Goal: Navigation & Orientation: Find specific page/section

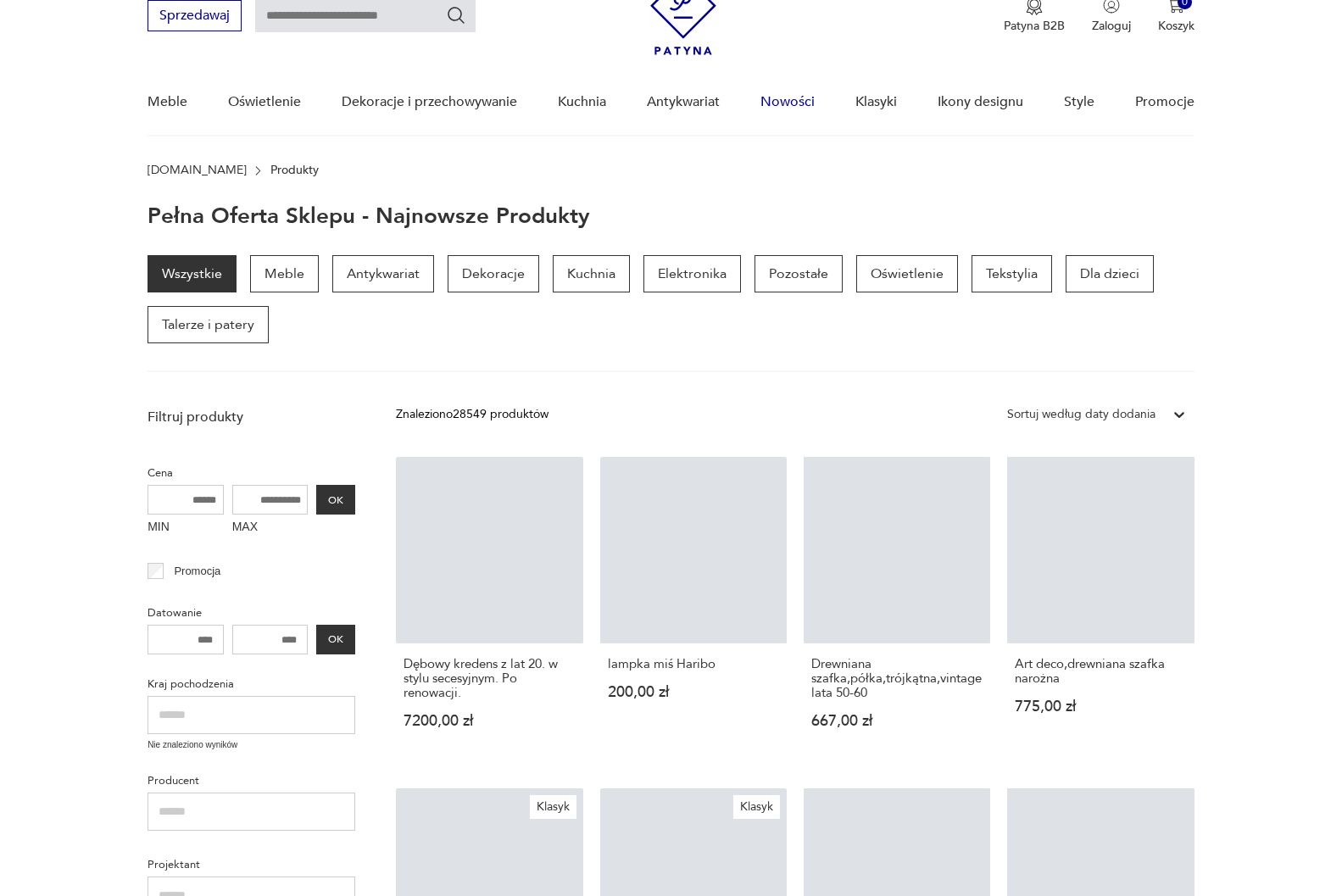
scroll to position [75, 0]
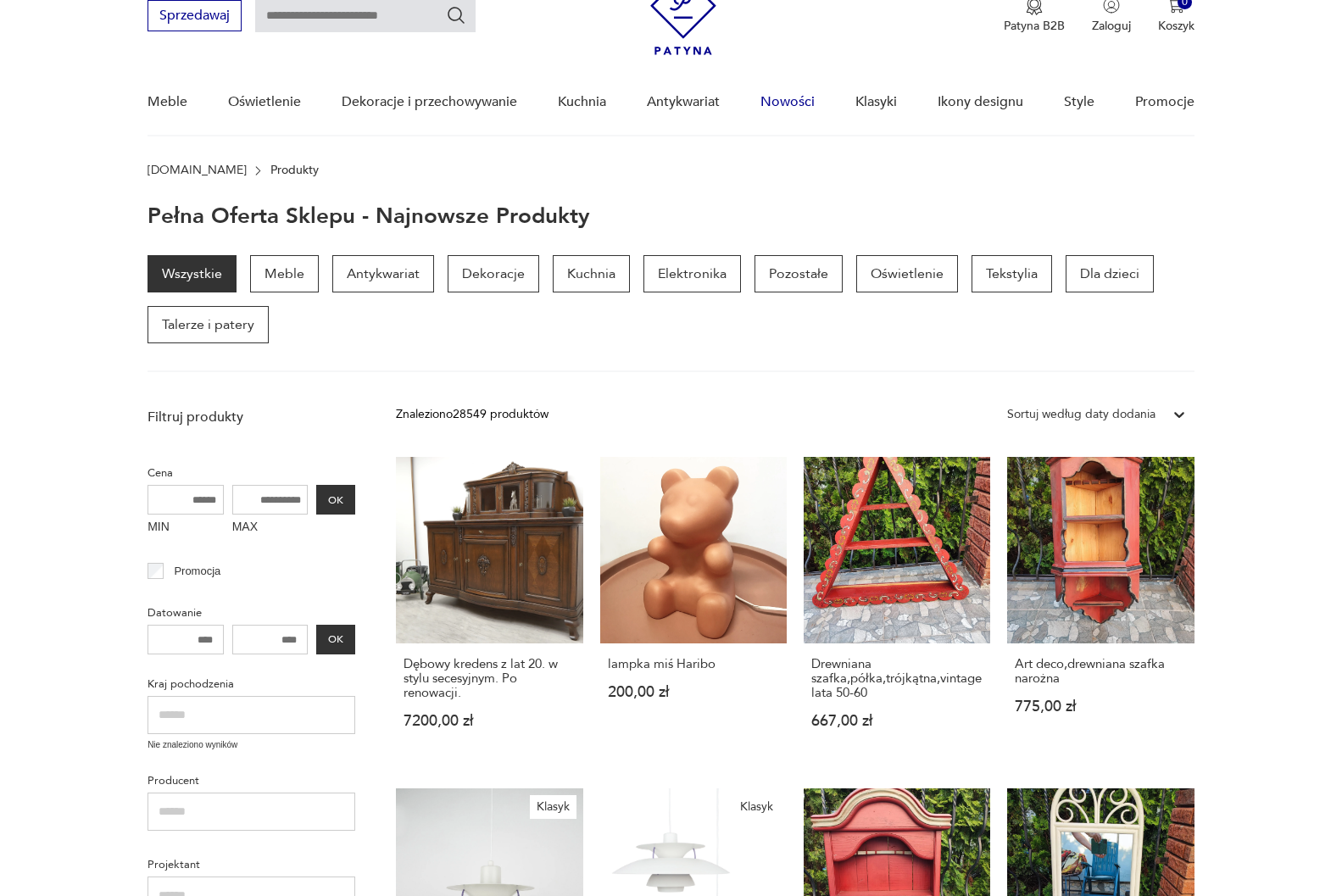
click at [794, 103] on link "Nowości" at bounding box center [788, 102] width 54 height 65
click at [793, 102] on link "Nowości" at bounding box center [788, 102] width 54 height 65
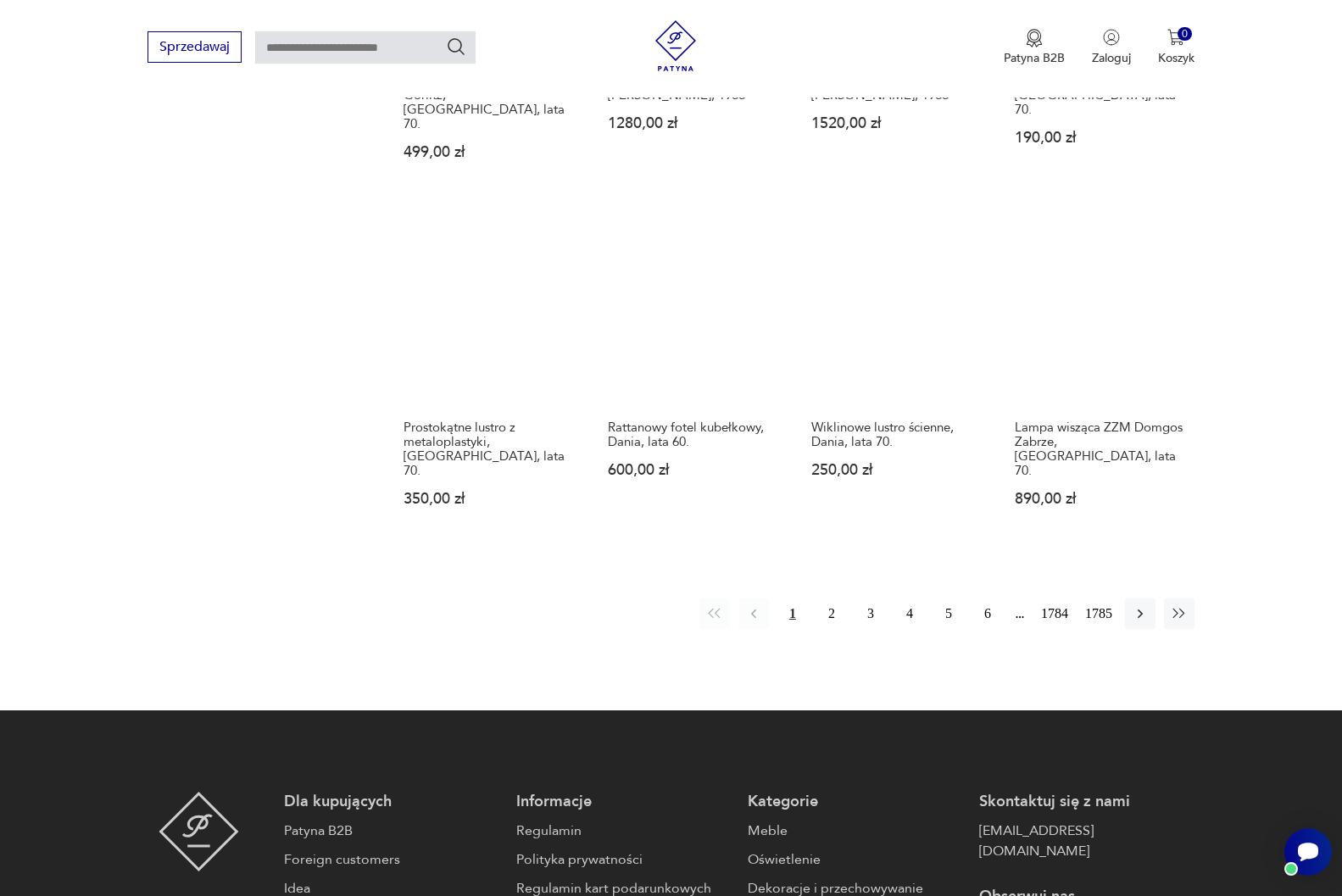
scroll to position [1517, 0]
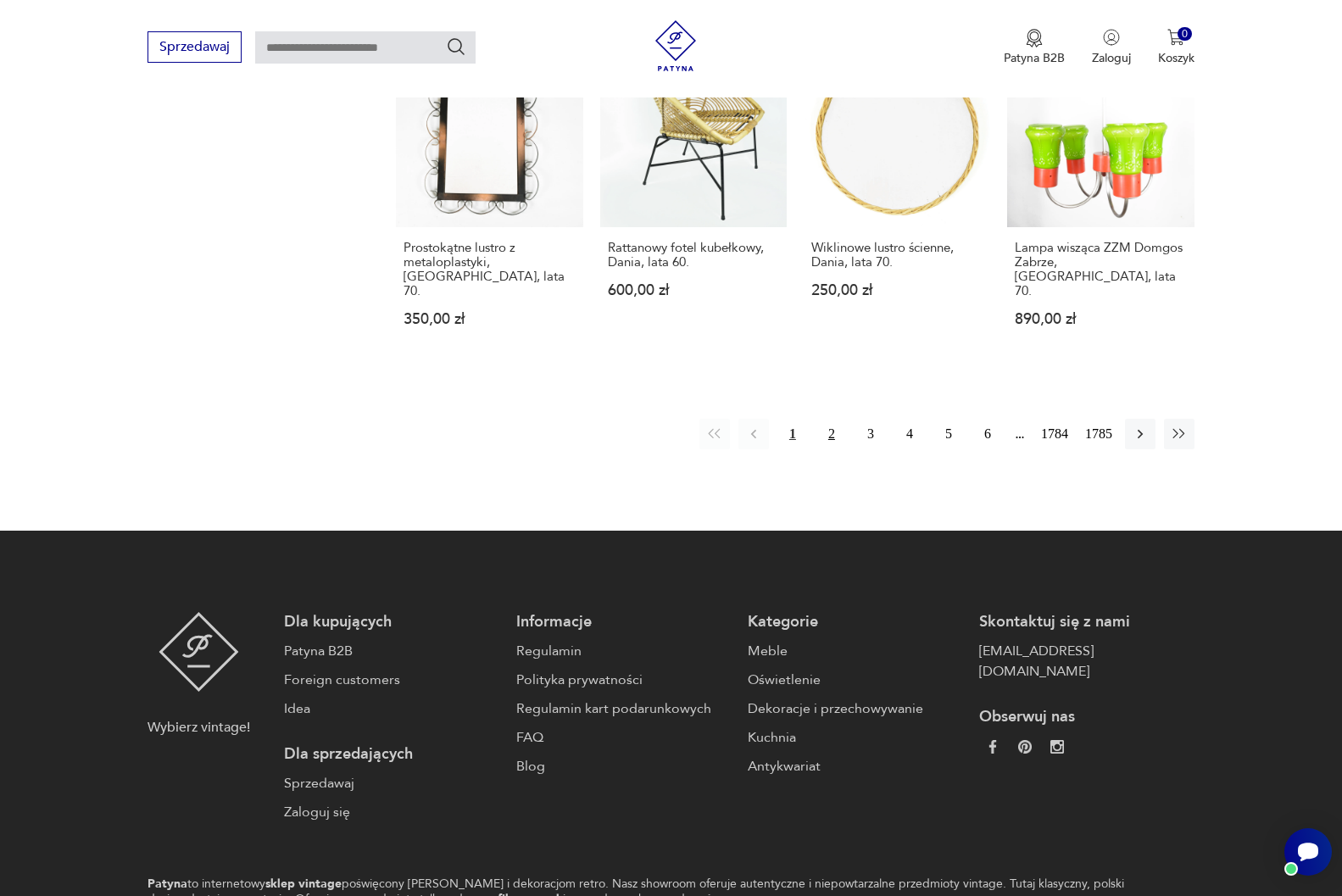
click at [831, 419] on button "2" at bounding box center [832, 434] width 31 height 31
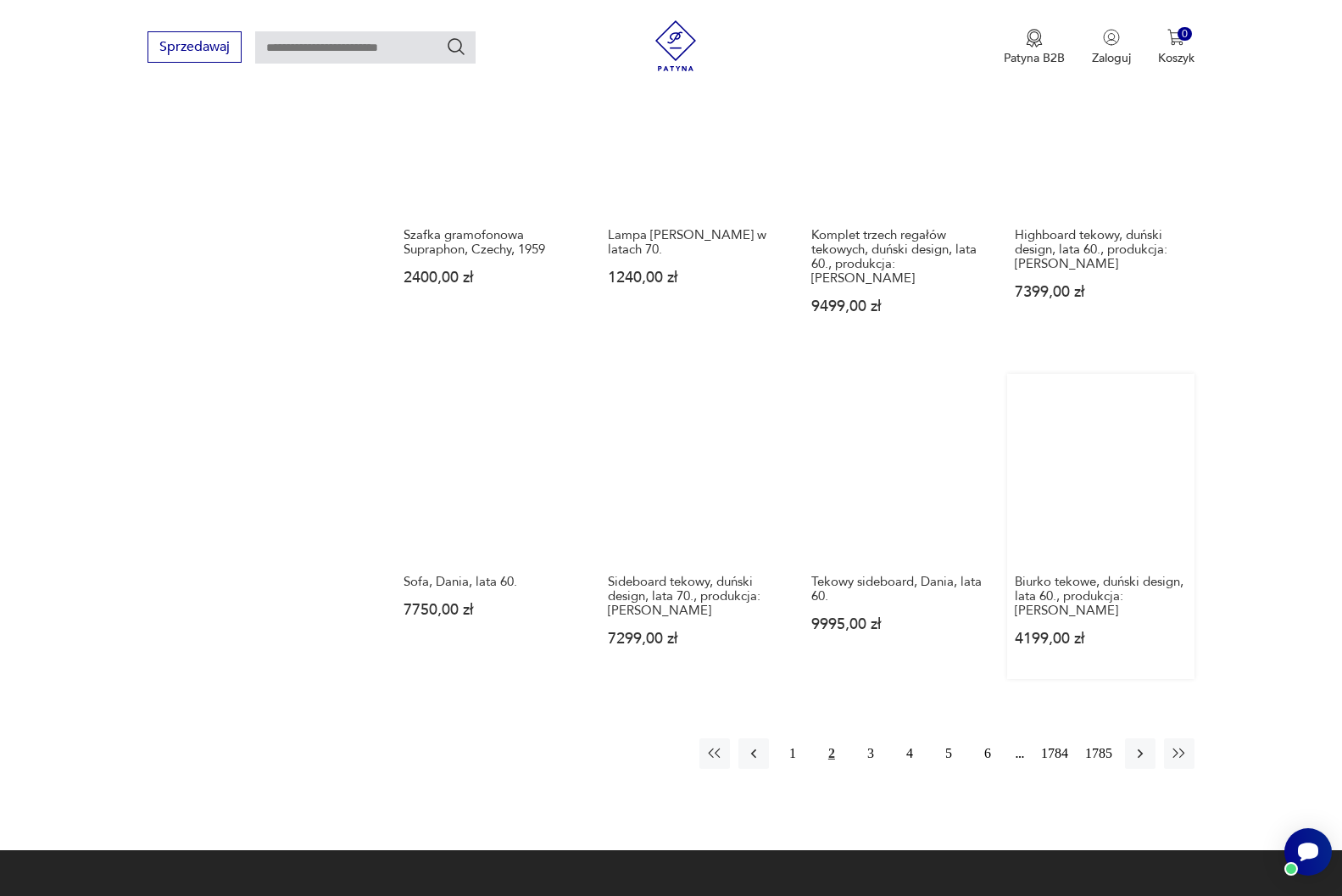
scroll to position [1322, 0]
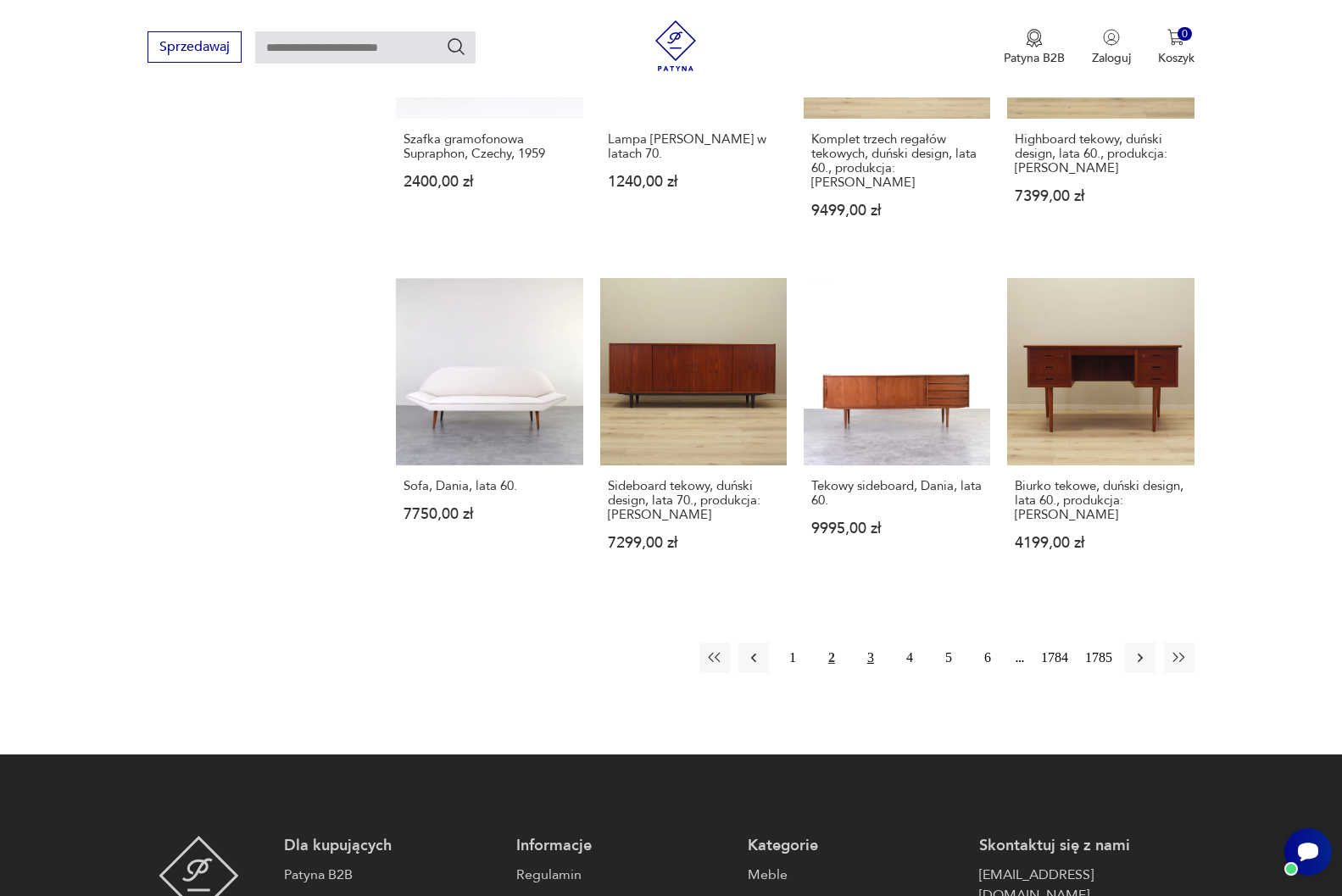
click at [868, 643] on button "3" at bounding box center [871, 658] width 31 height 31
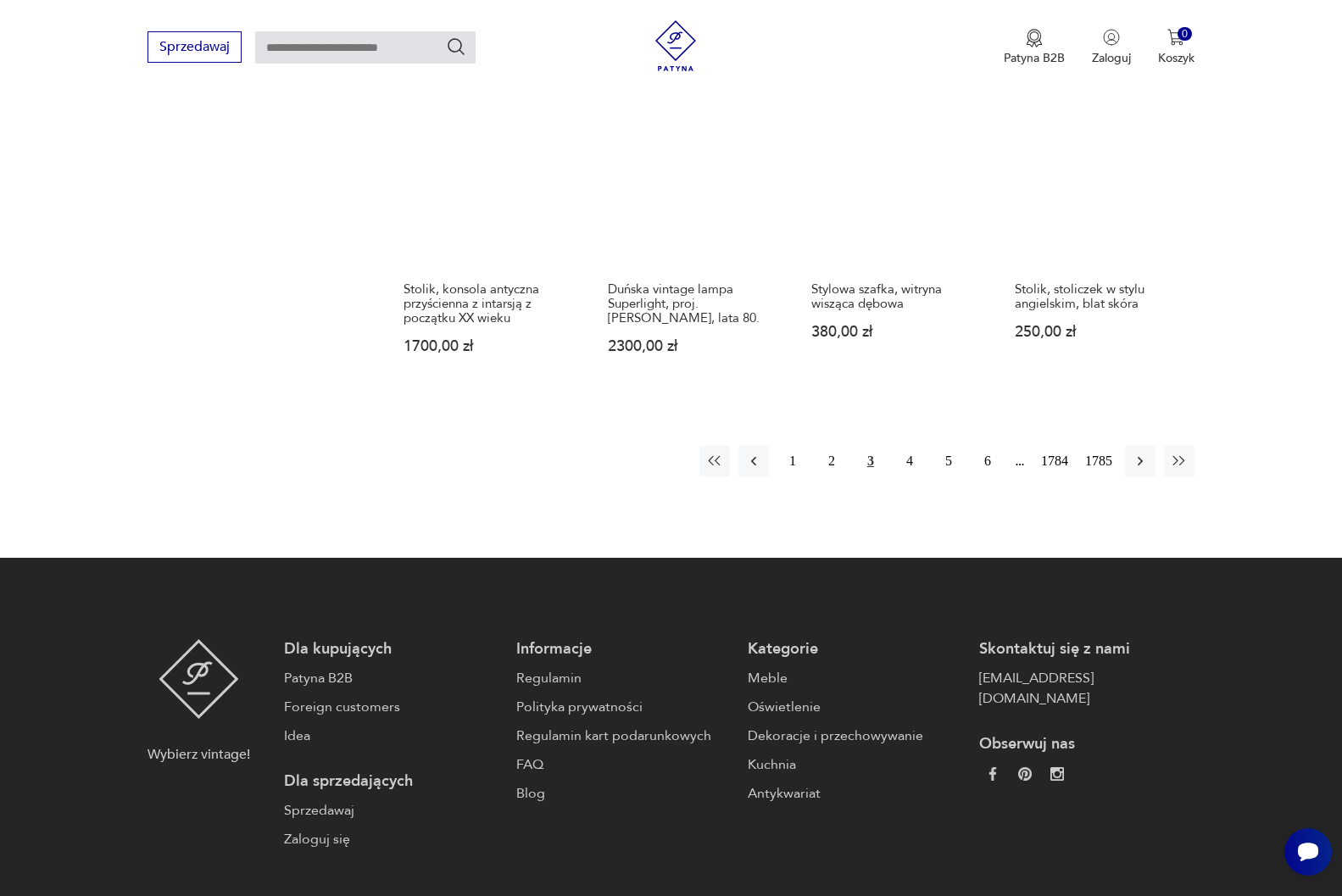
scroll to position [1491, 0]
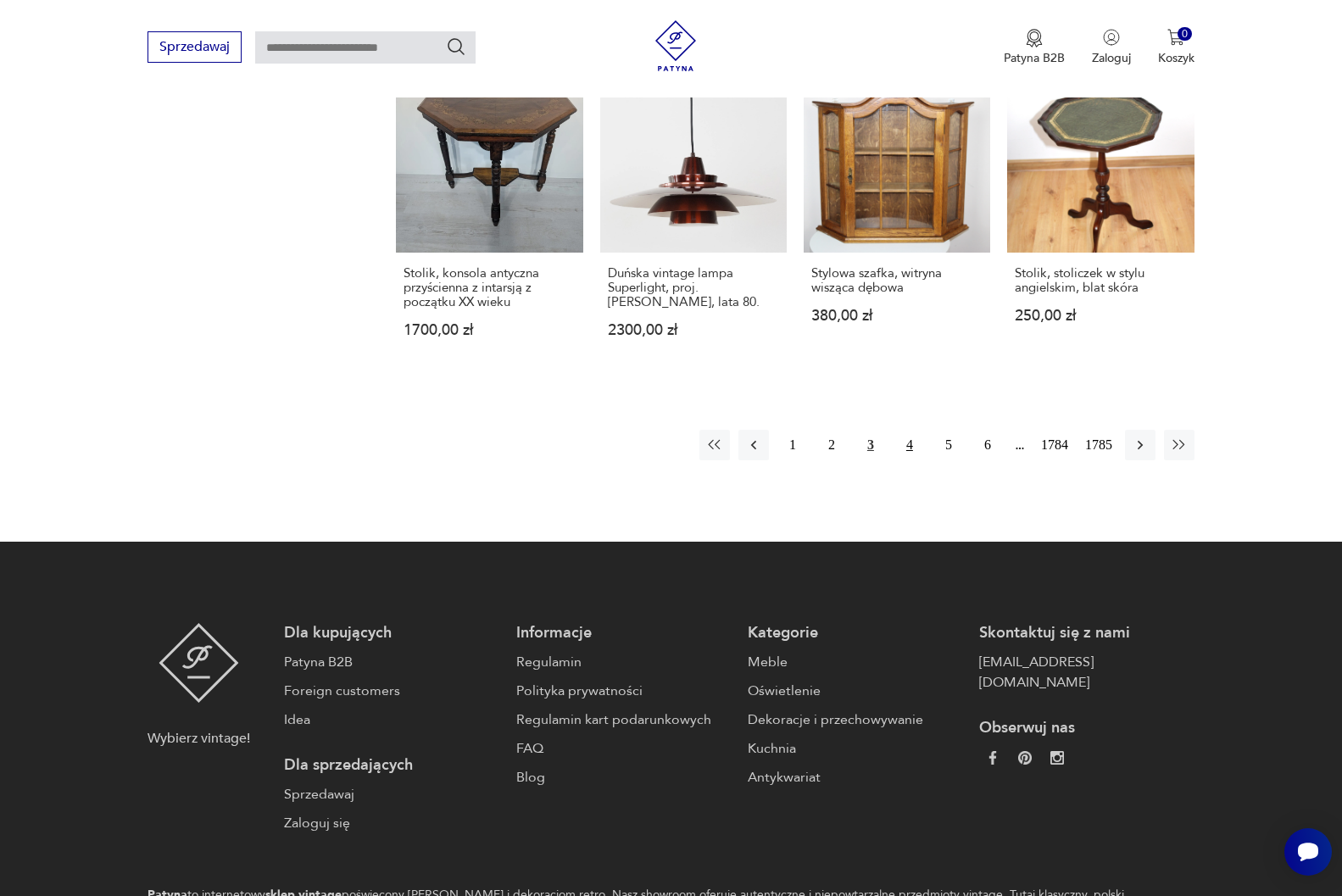
click at [909, 431] on button "4" at bounding box center [910, 445] width 31 height 31
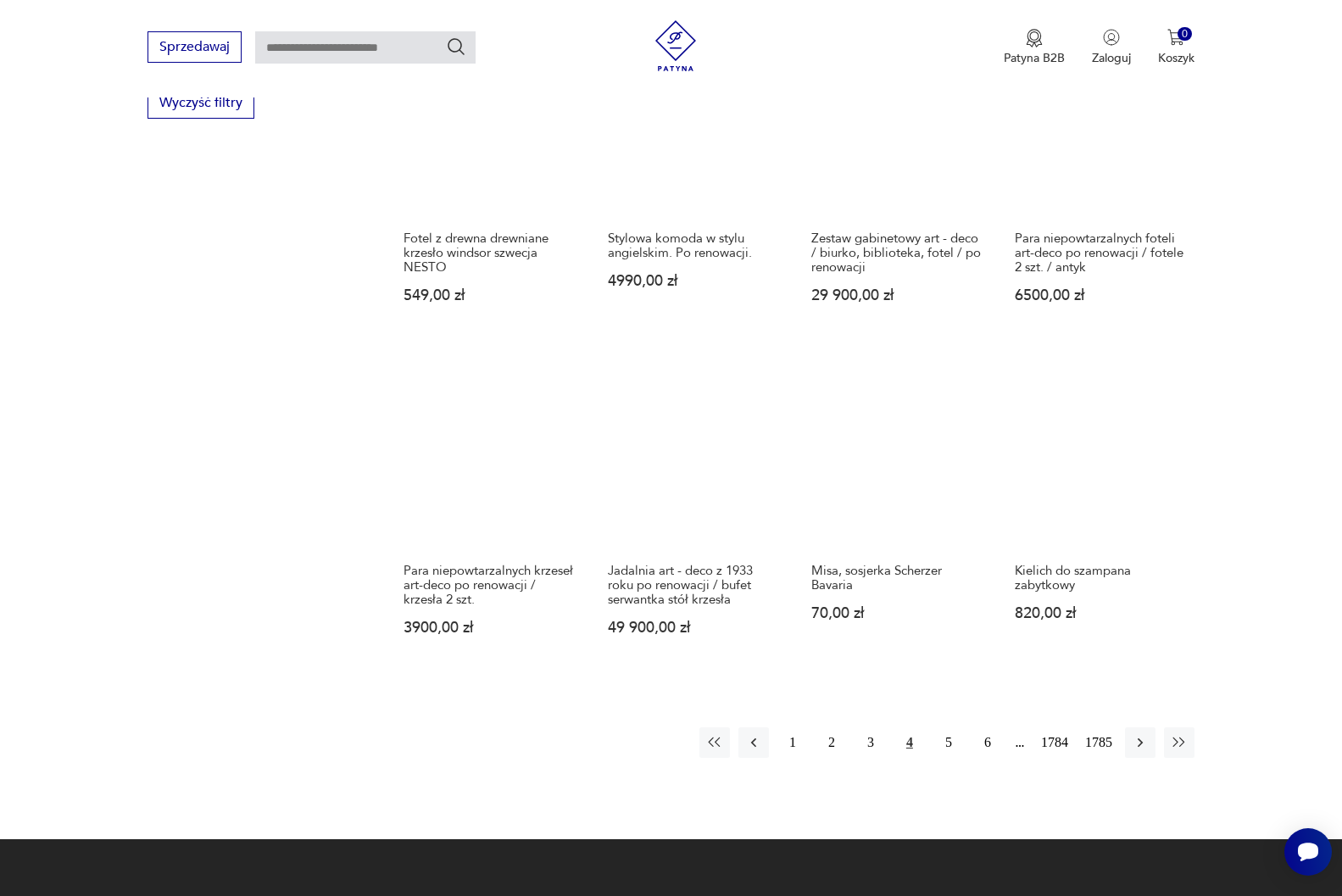
scroll to position [1406, 0]
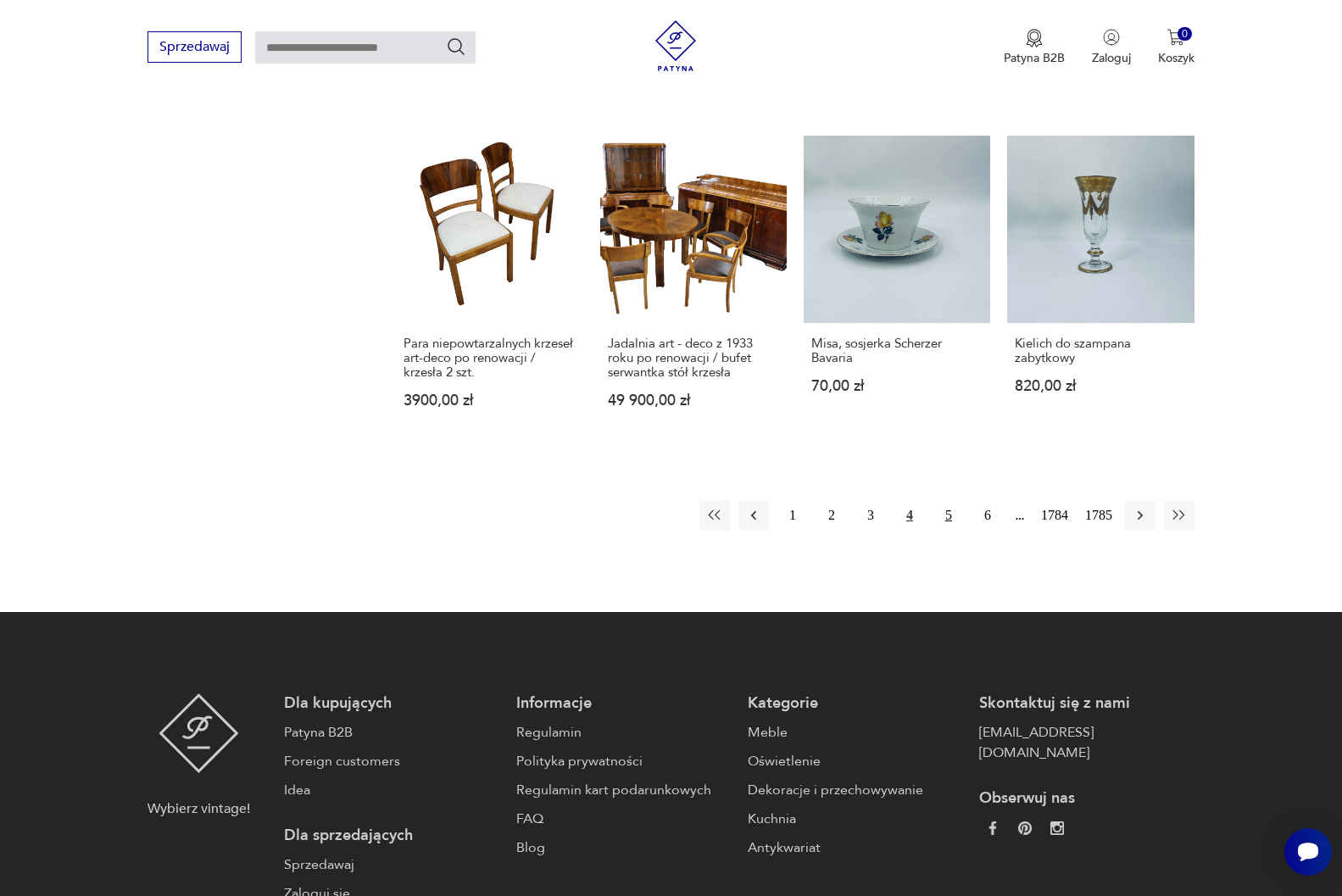
click at [949, 500] on button "5" at bounding box center [949, 515] width 31 height 31
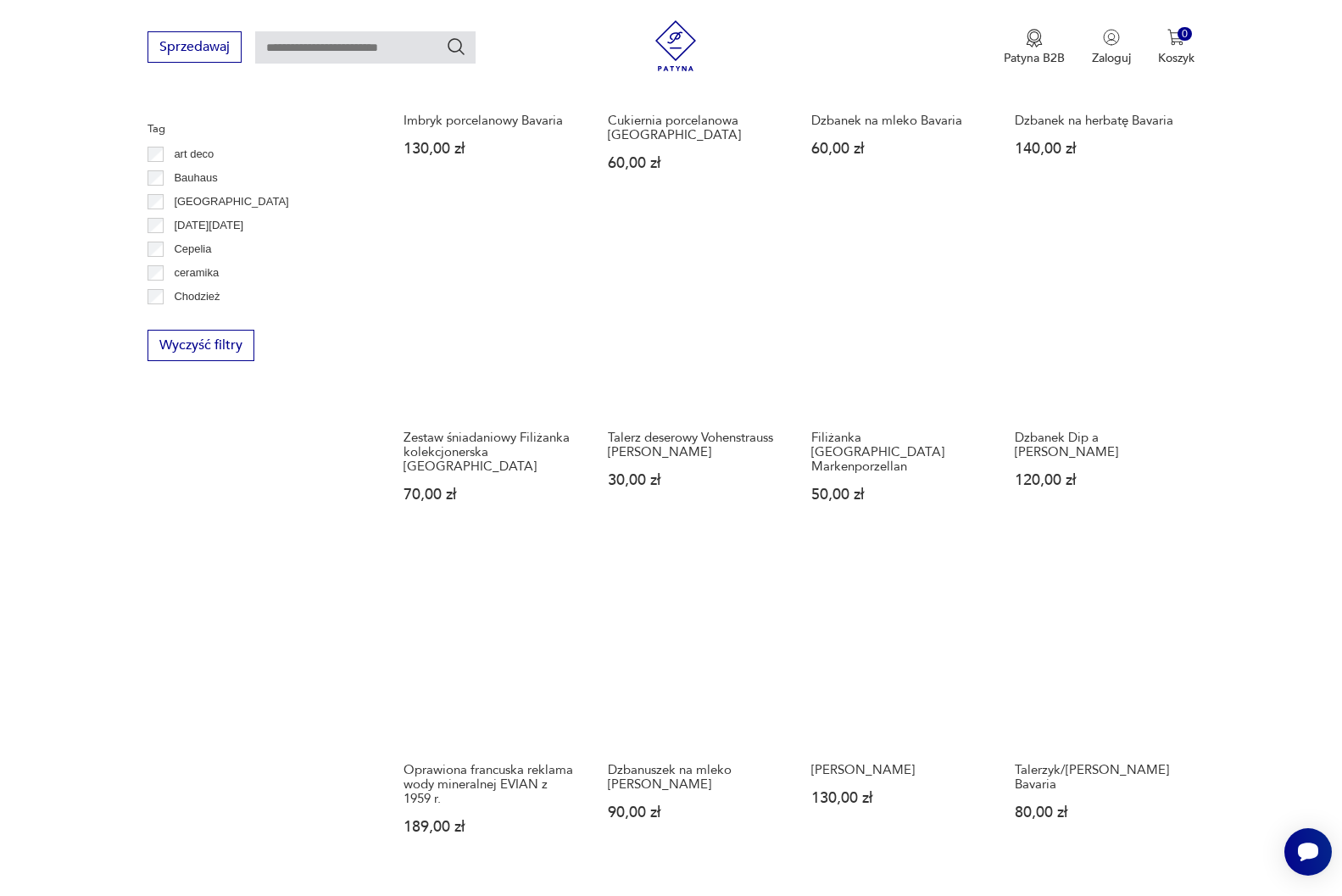
scroll to position [1237, 0]
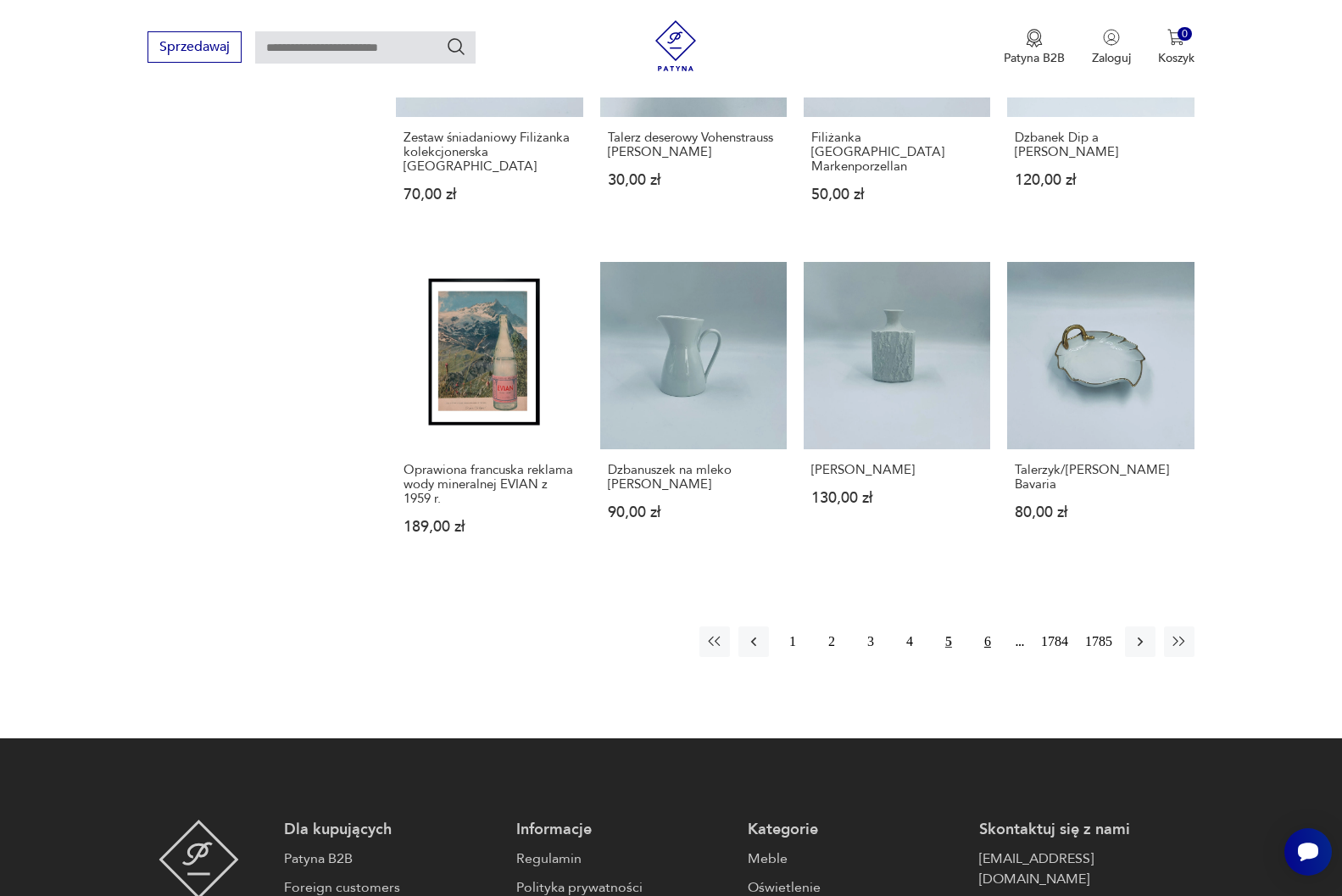
click at [986, 626] on button "6" at bounding box center [988, 642] width 31 height 31
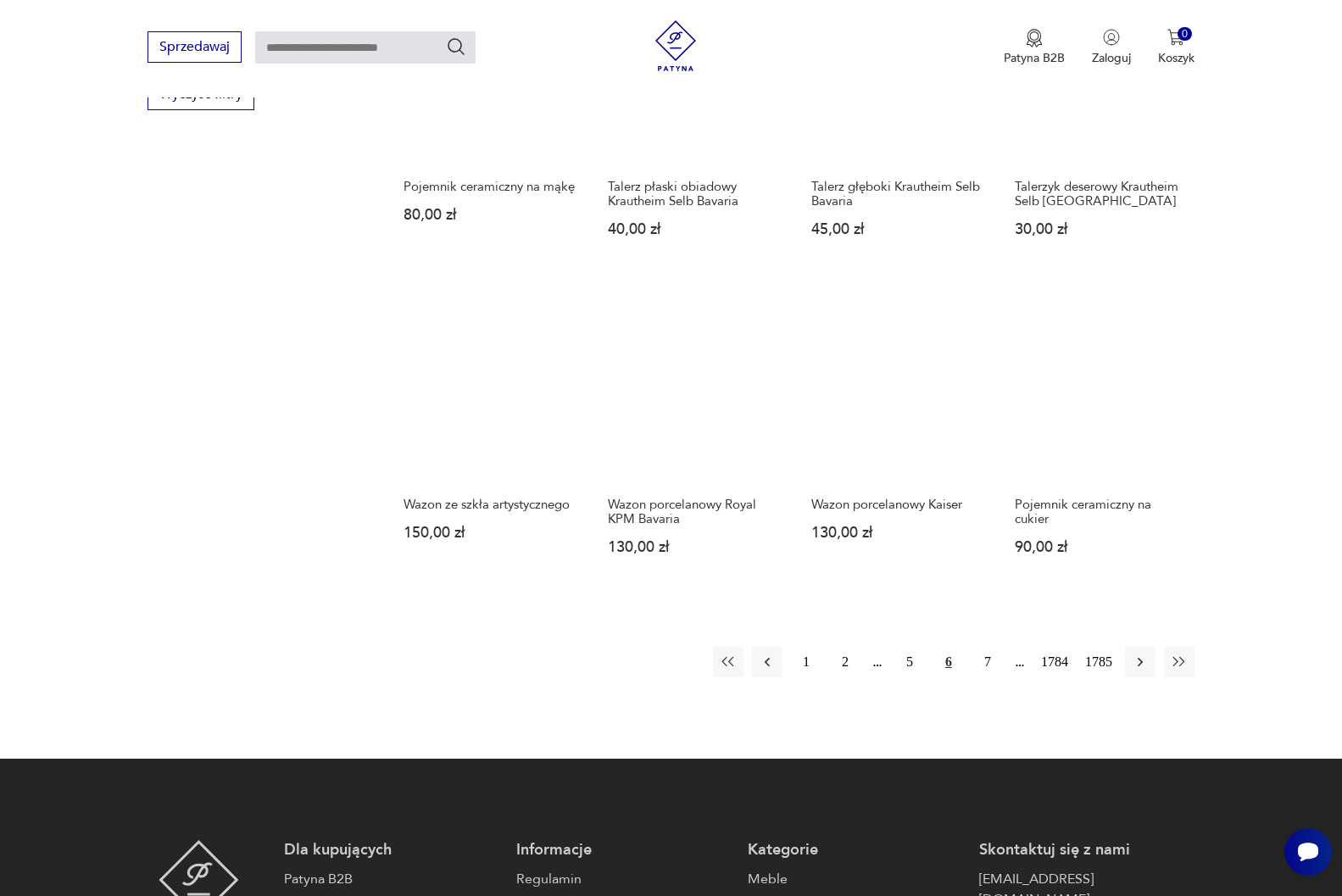
scroll to position [1237, 0]
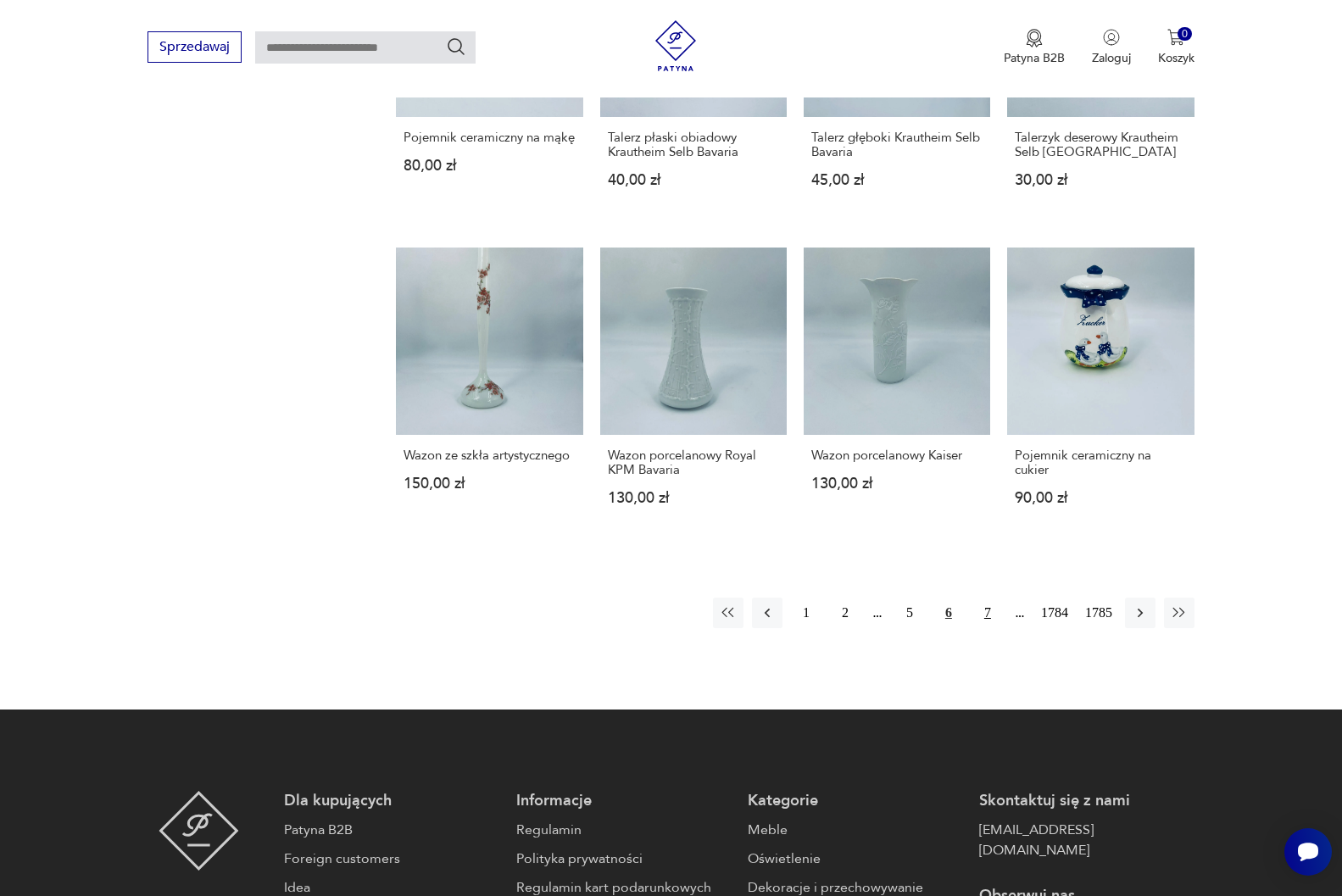
click at [989, 611] on button "7" at bounding box center [988, 613] width 31 height 31
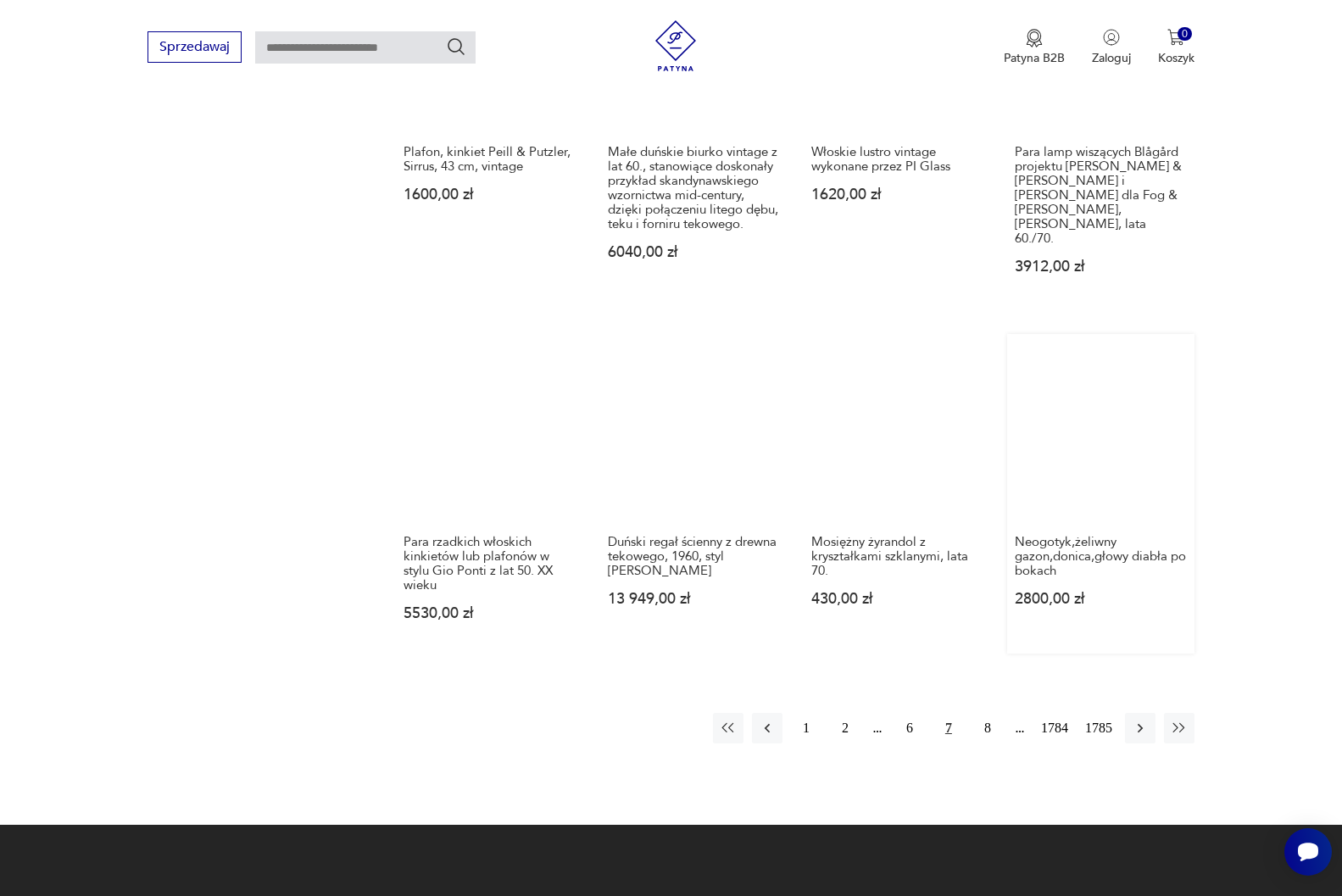
scroll to position [1406, 0]
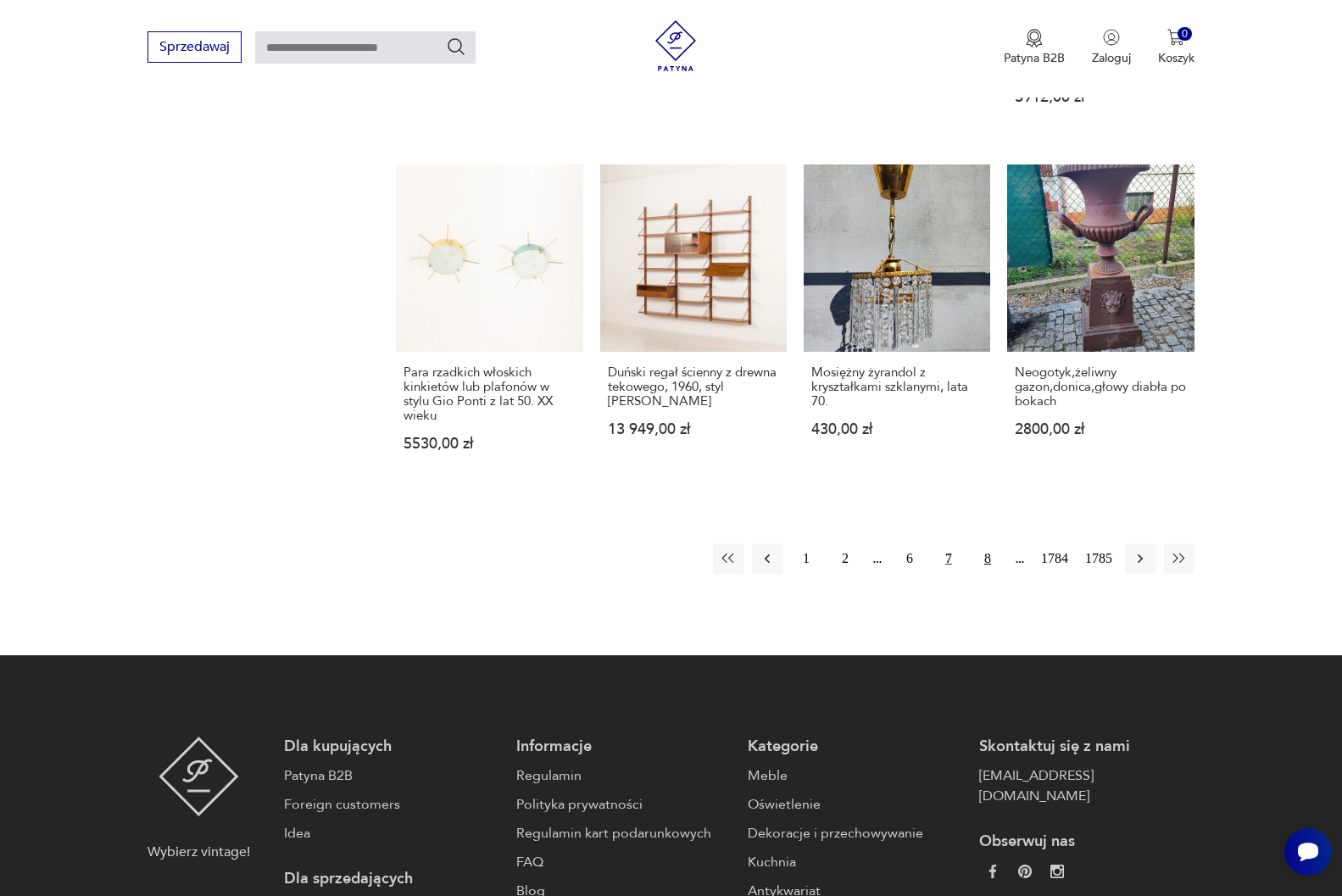
click at [985, 546] on button "8" at bounding box center [988, 559] width 31 height 31
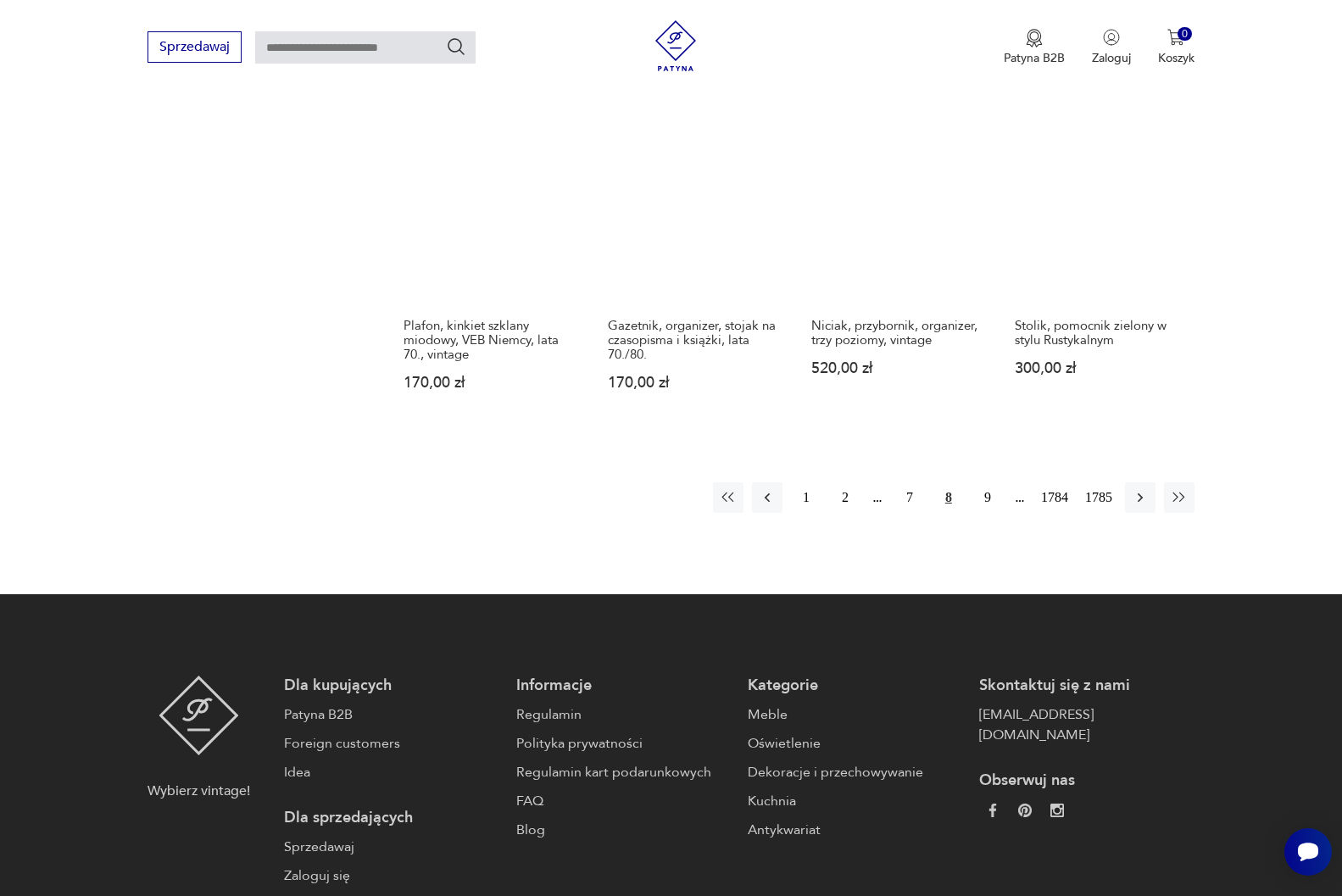
scroll to position [1491, 0]
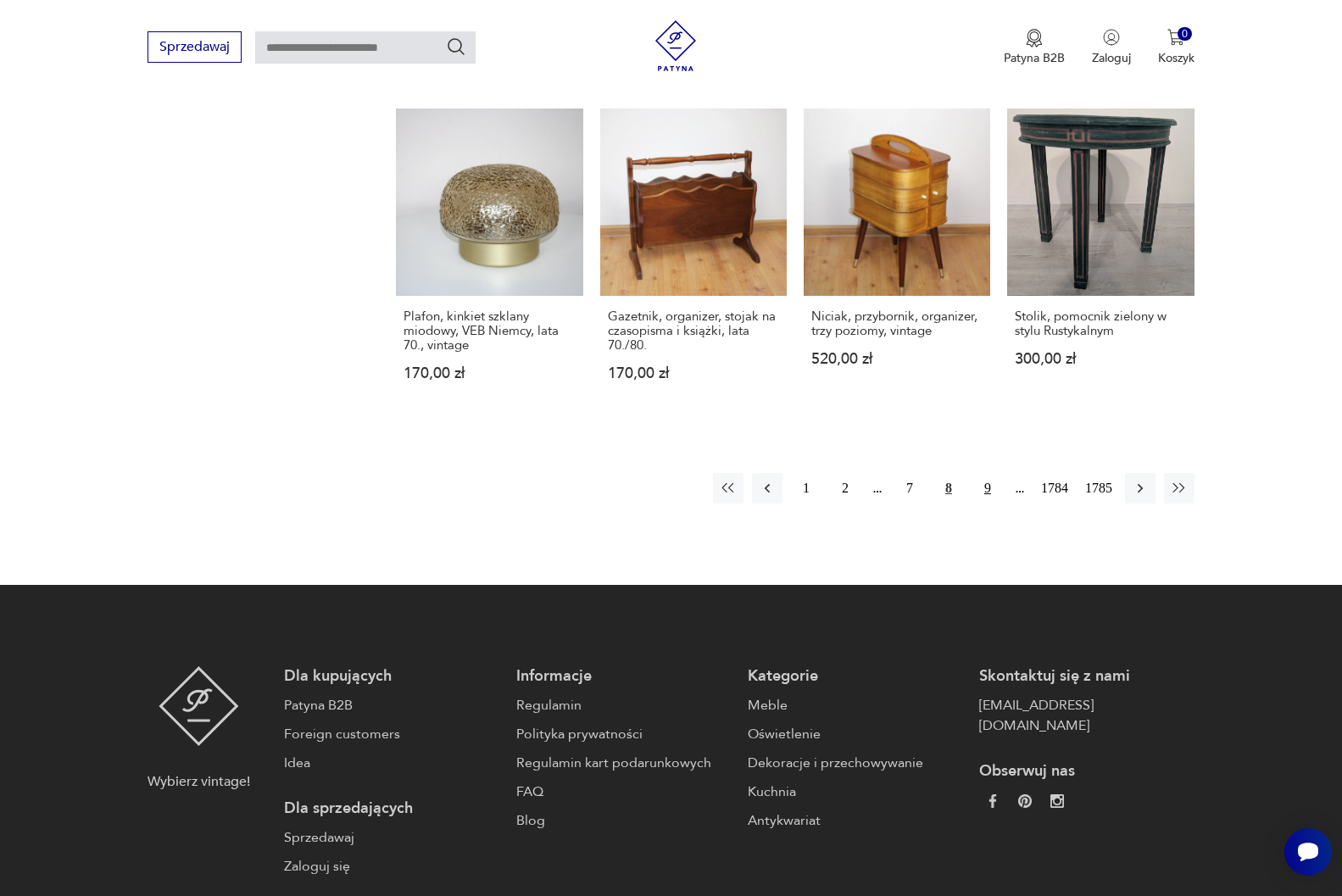
click at [984, 473] on button "9" at bounding box center [988, 488] width 31 height 31
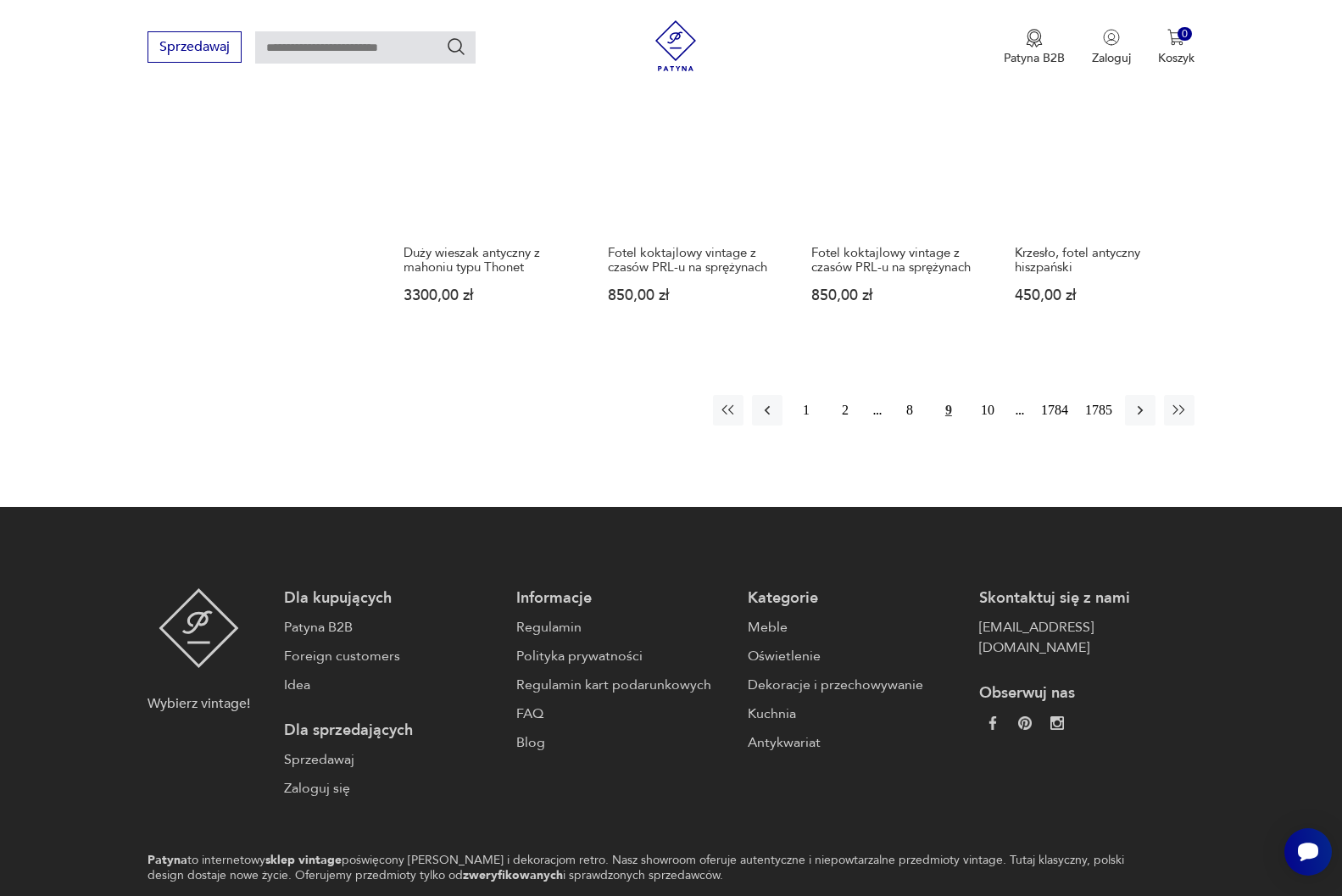
scroll to position [1491, 0]
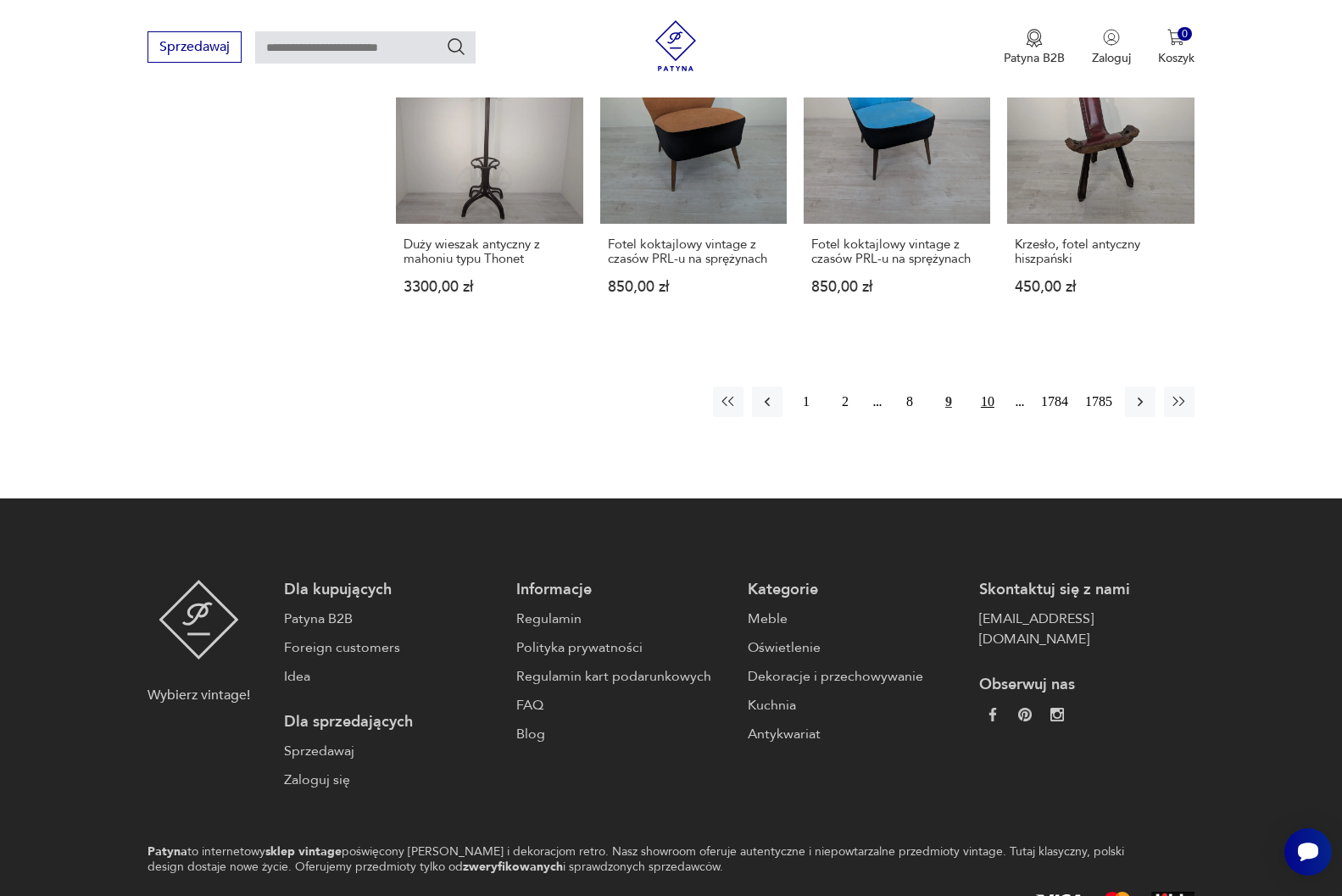
click at [986, 387] on button "10" at bounding box center [988, 402] width 31 height 31
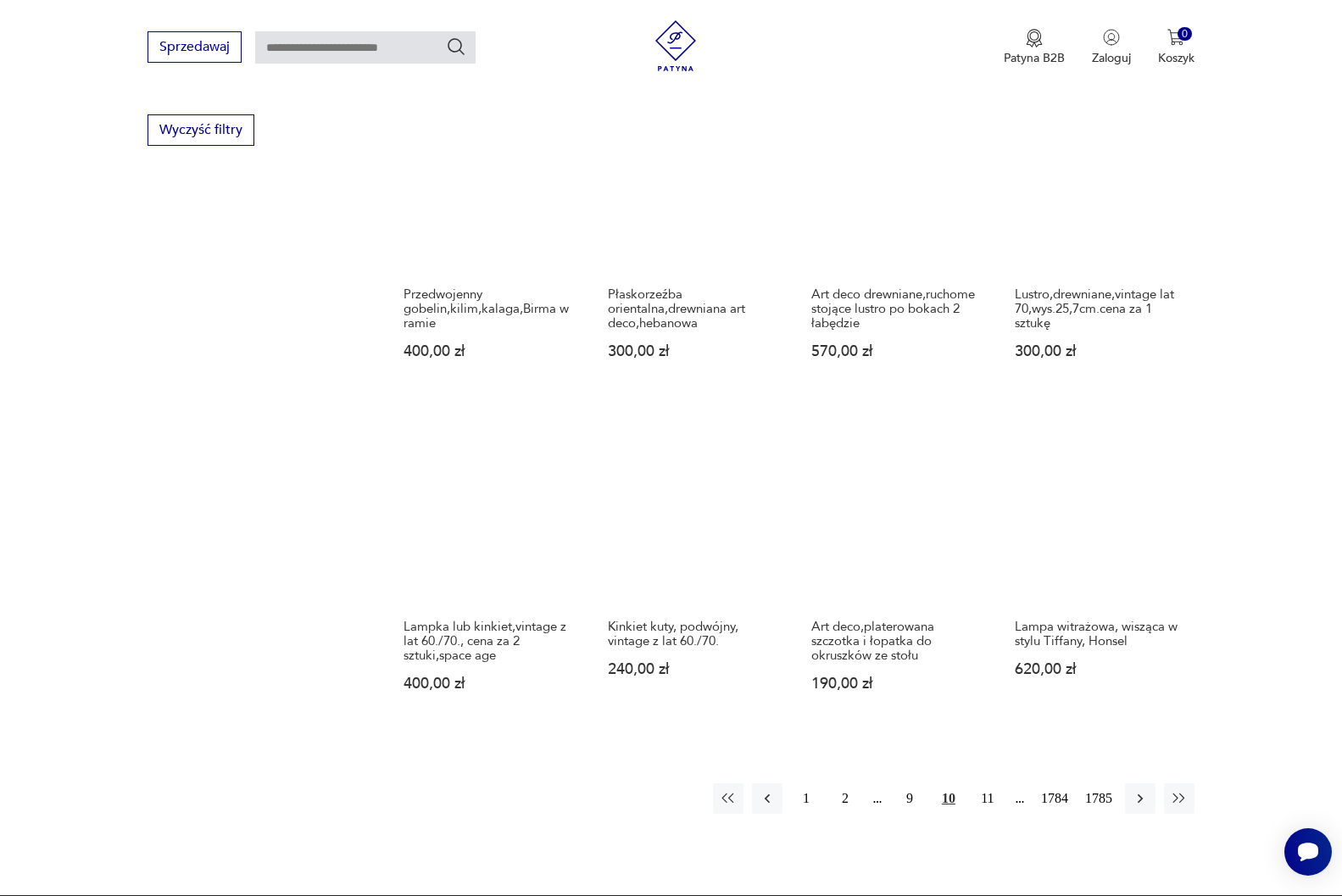
scroll to position [1491, 0]
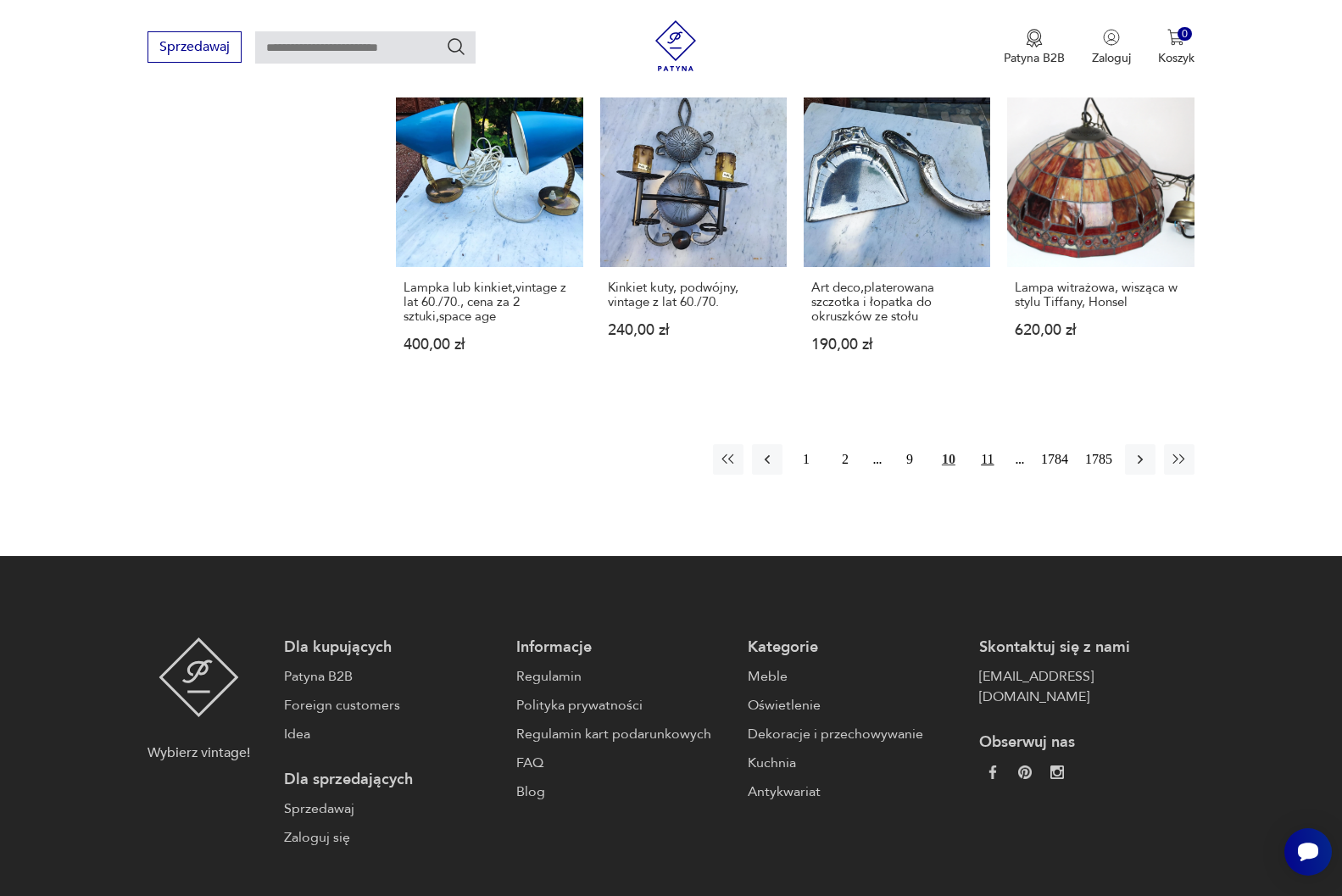
click at [988, 444] on button "11" at bounding box center [988, 459] width 31 height 31
